Goal: Task Accomplishment & Management: Manage account settings

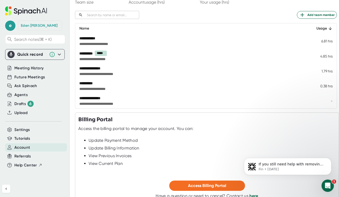
scroll to position [102, 0]
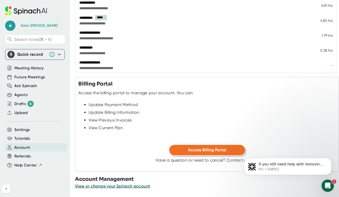
click at [199, 149] on span "Access Billing Portal" at bounding box center [207, 150] width 38 height 5
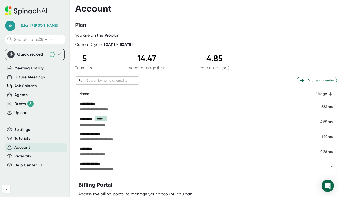
click at [19, 149] on span "Account" at bounding box center [22, 148] width 16 height 6
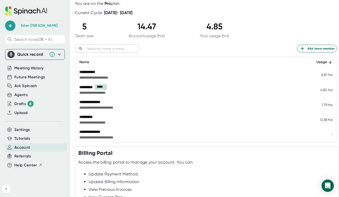
scroll to position [102, 0]
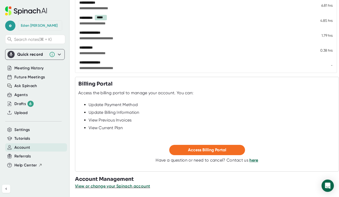
click at [21, 147] on span "Account" at bounding box center [22, 148] width 16 height 6
click at [224, 150] on span "Access Billing Portal" at bounding box center [207, 150] width 38 height 5
